Goal: Task Accomplishment & Management: Complete application form

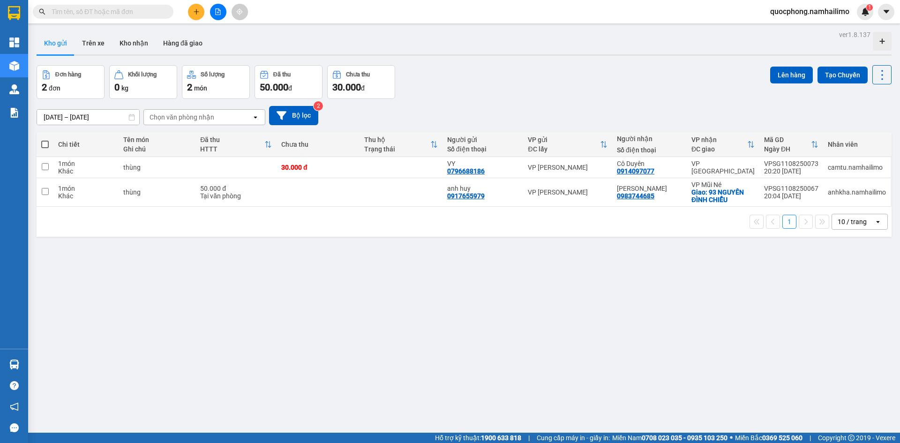
click at [112, 12] on input "text" at bounding box center [107, 12] width 111 height 10
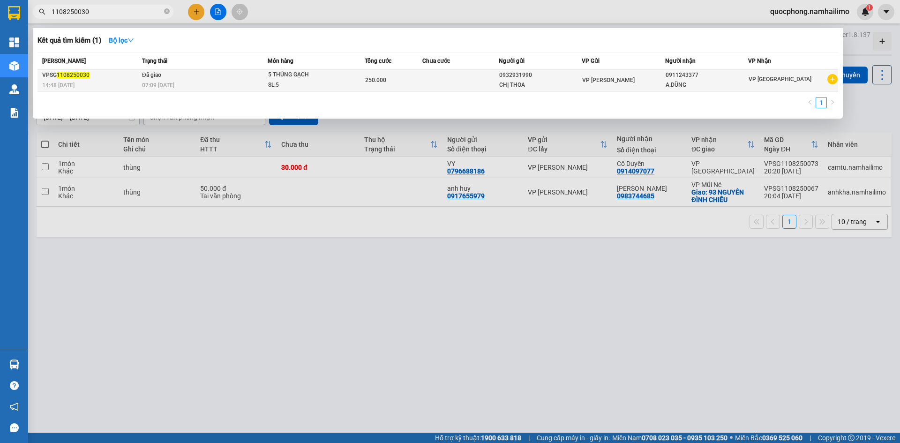
type input "1108250030"
click at [417, 80] on div "250.000" at bounding box center [393, 80] width 57 height 10
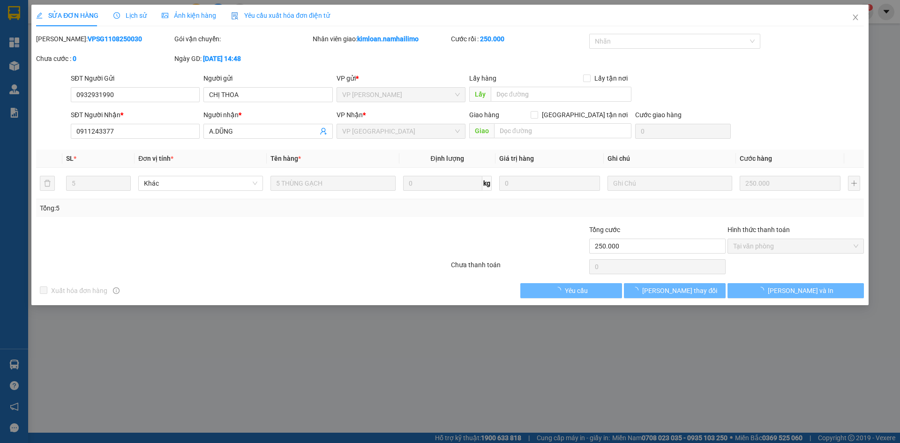
type input "0932931990"
type input "CHỊ THOA"
type input "0911243377"
type input "A.DŨNG"
type input "250.000"
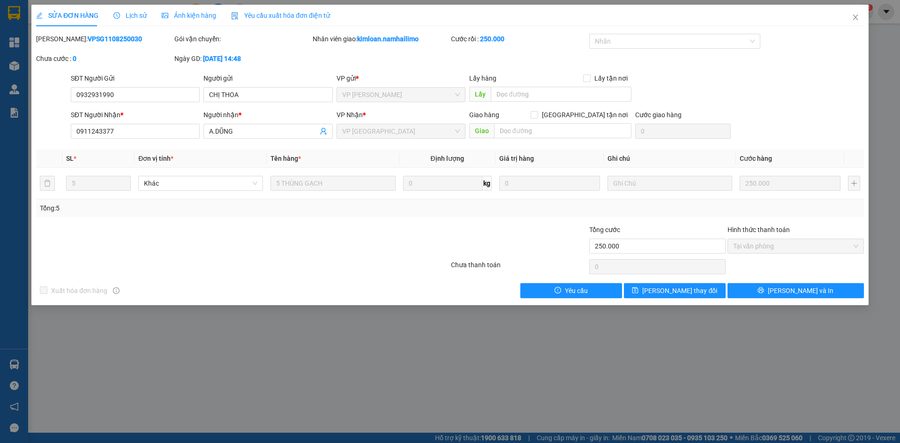
click at [663, 253] on div "Tổng cước 250.000" at bounding box center [657, 240] width 136 height 33
click at [626, 241] on input "250.000" at bounding box center [657, 246] width 136 height 15
click at [625, 244] on input "250.000" at bounding box center [657, 246] width 136 height 15
click at [641, 249] on input "250.000" at bounding box center [657, 246] width 136 height 15
click at [623, 245] on input "250.000" at bounding box center [657, 246] width 136 height 15
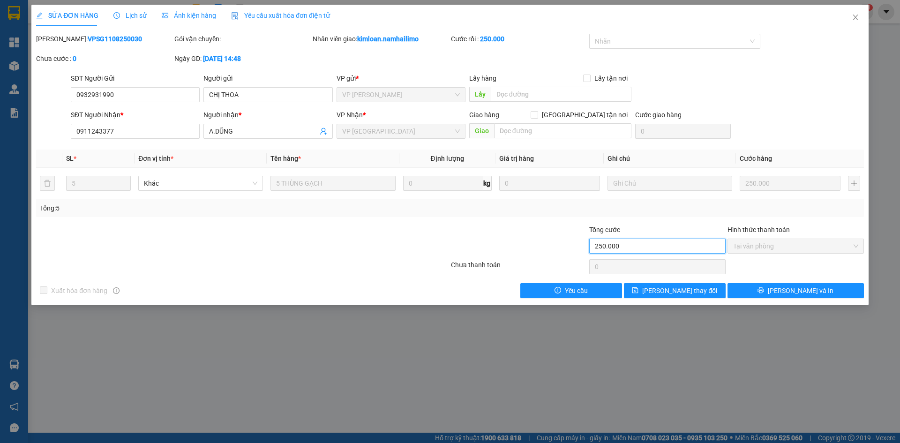
click at [623, 246] on input "250.000" at bounding box center [657, 246] width 136 height 15
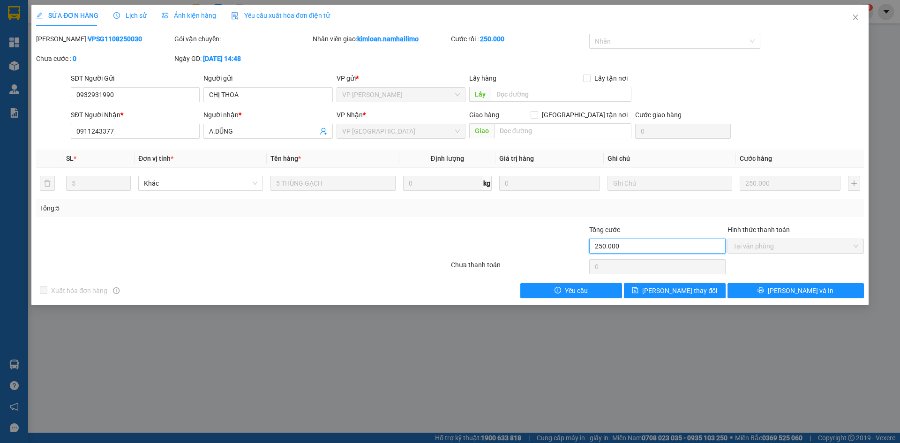
click at [623, 246] on input "250.000" at bounding box center [657, 246] width 136 height 15
click at [853, 19] on icon "close" at bounding box center [854, 17] width 7 height 7
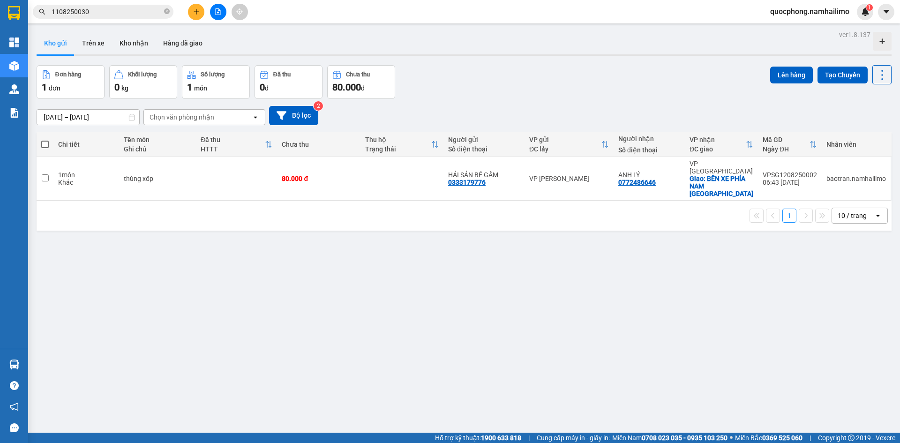
click at [123, 9] on input "1108250030" at bounding box center [107, 12] width 111 height 10
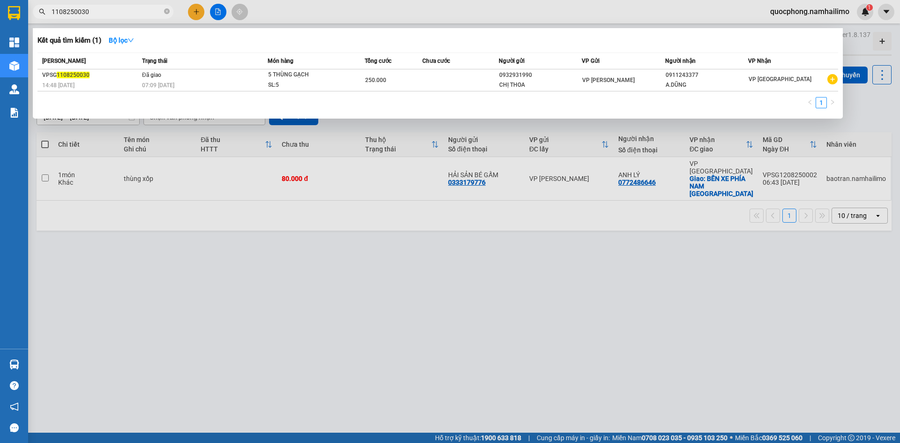
click at [604, 283] on div at bounding box center [450, 221] width 900 height 443
click at [94, 12] on input "1108250030" at bounding box center [107, 12] width 111 height 10
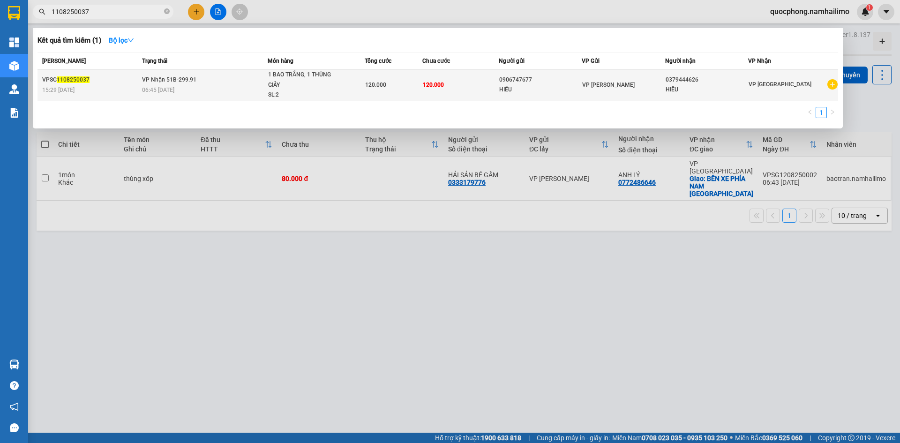
type input "1108250037"
click at [573, 85] on div "HIẾU" at bounding box center [540, 90] width 82 height 10
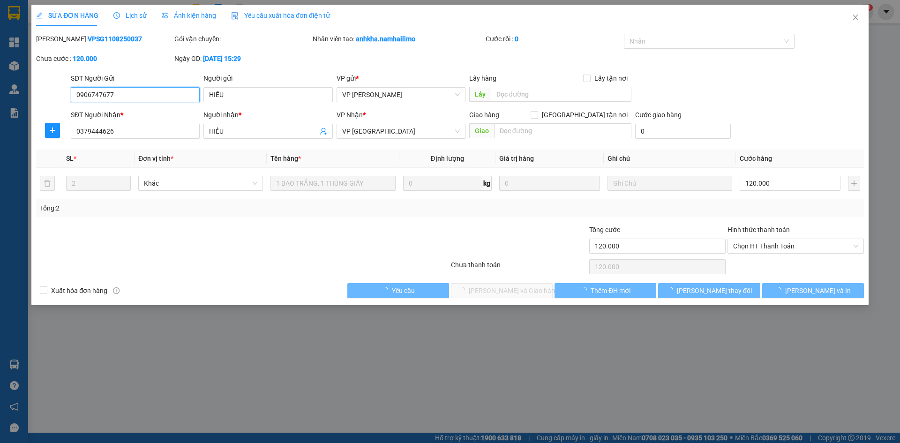
type input "0906747677"
type input "HIẾU"
type input "0379444626"
type input "HIỂU"
type input "120.000"
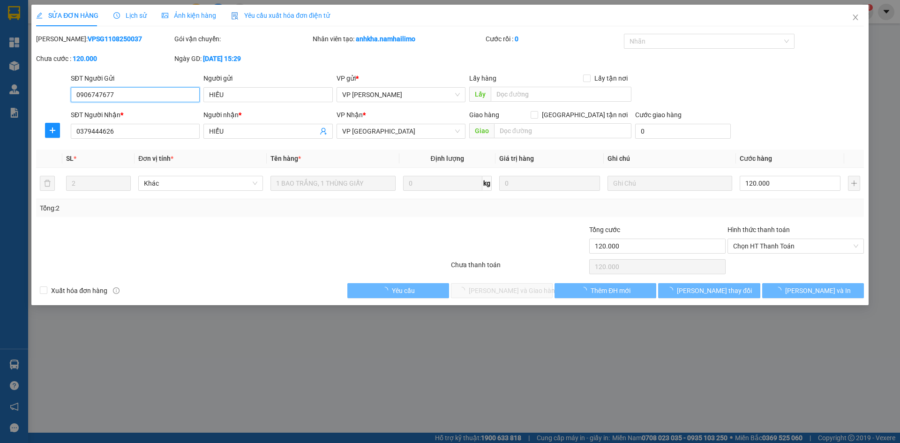
type input "120.000"
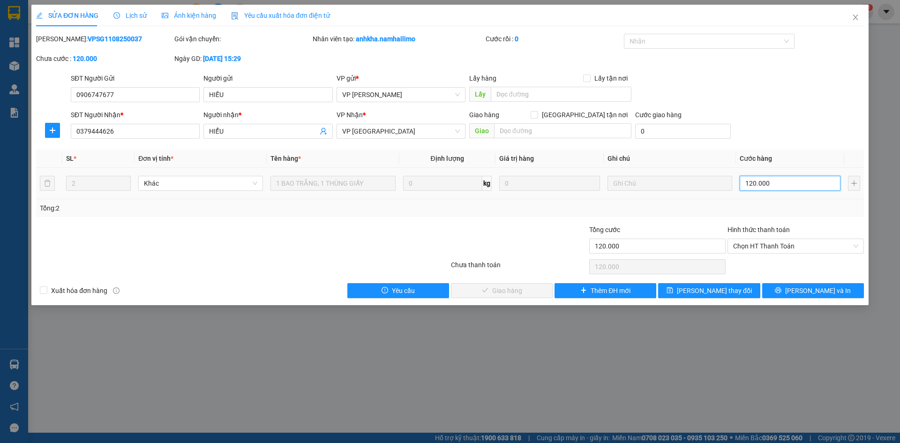
click at [770, 185] on input "120.000" at bounding box center [789, 183] width 101 height 15
type input "8"
type input "80"
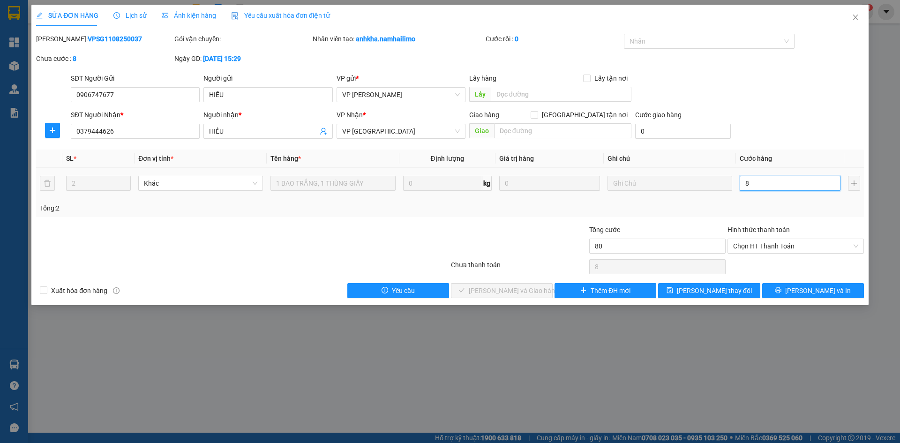
type input "80"
type input "800"
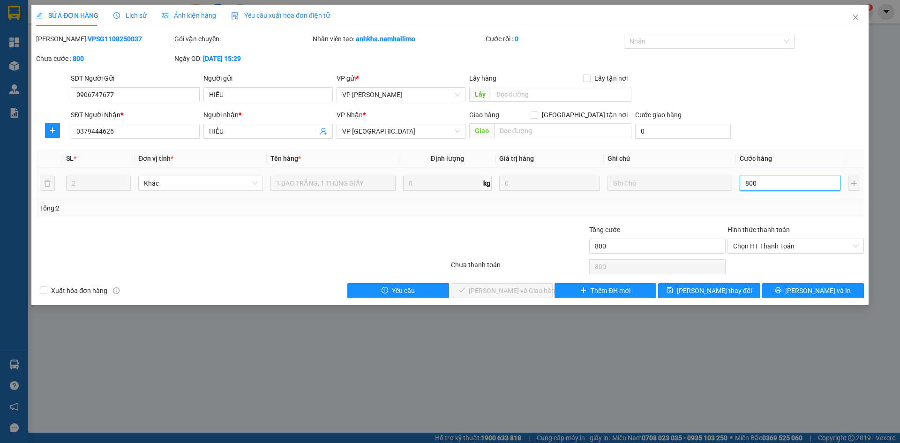
type input "8.000"
type input "80.000"
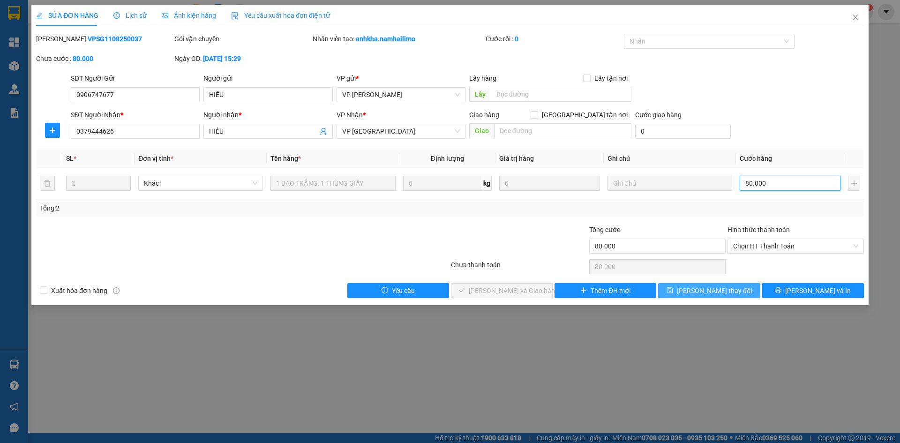
type input "80.000"
click at [712, 292] on span "[PERSON_NAME] thay đổi" at bounding box center [714, 290] width 75 height 10
